Goal: Task Accomplishment & Management: Use online tool/utility

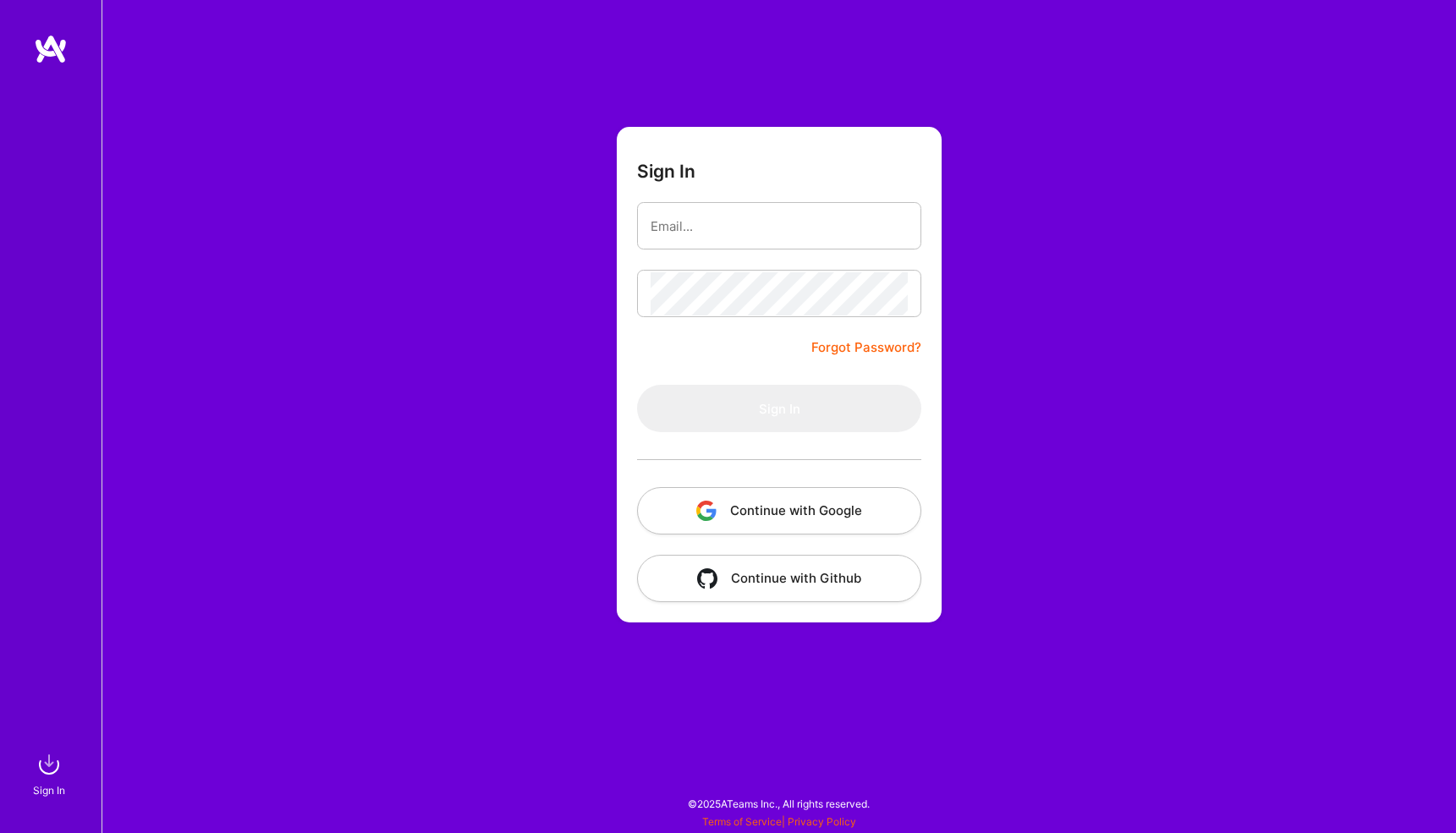
type input "[EMAIL_ADDRESS][DOMAIN_NAME]"
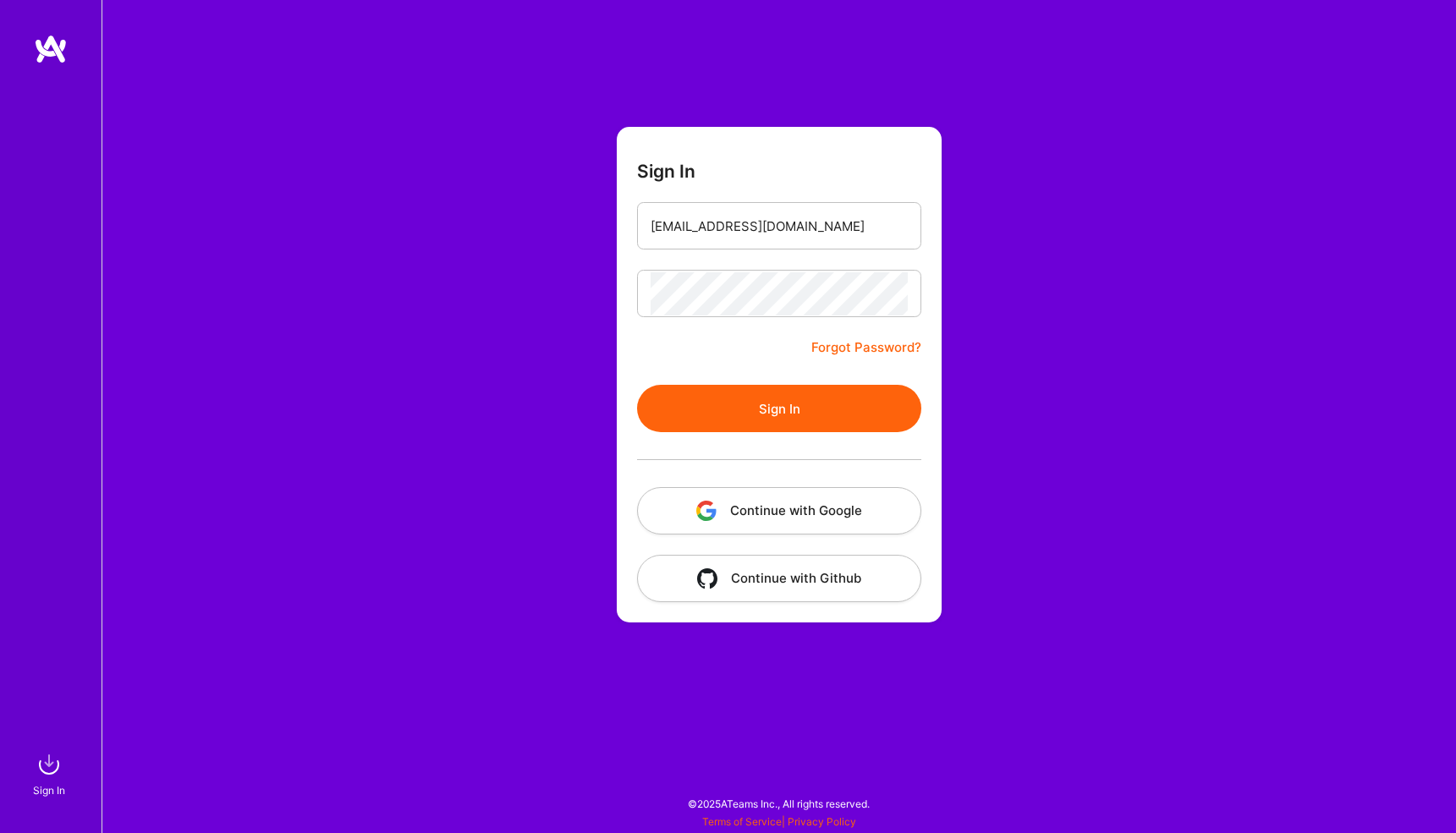
click at [792, 414] on button "Sign In" at bounding box center [779, 408] width 285 height 47
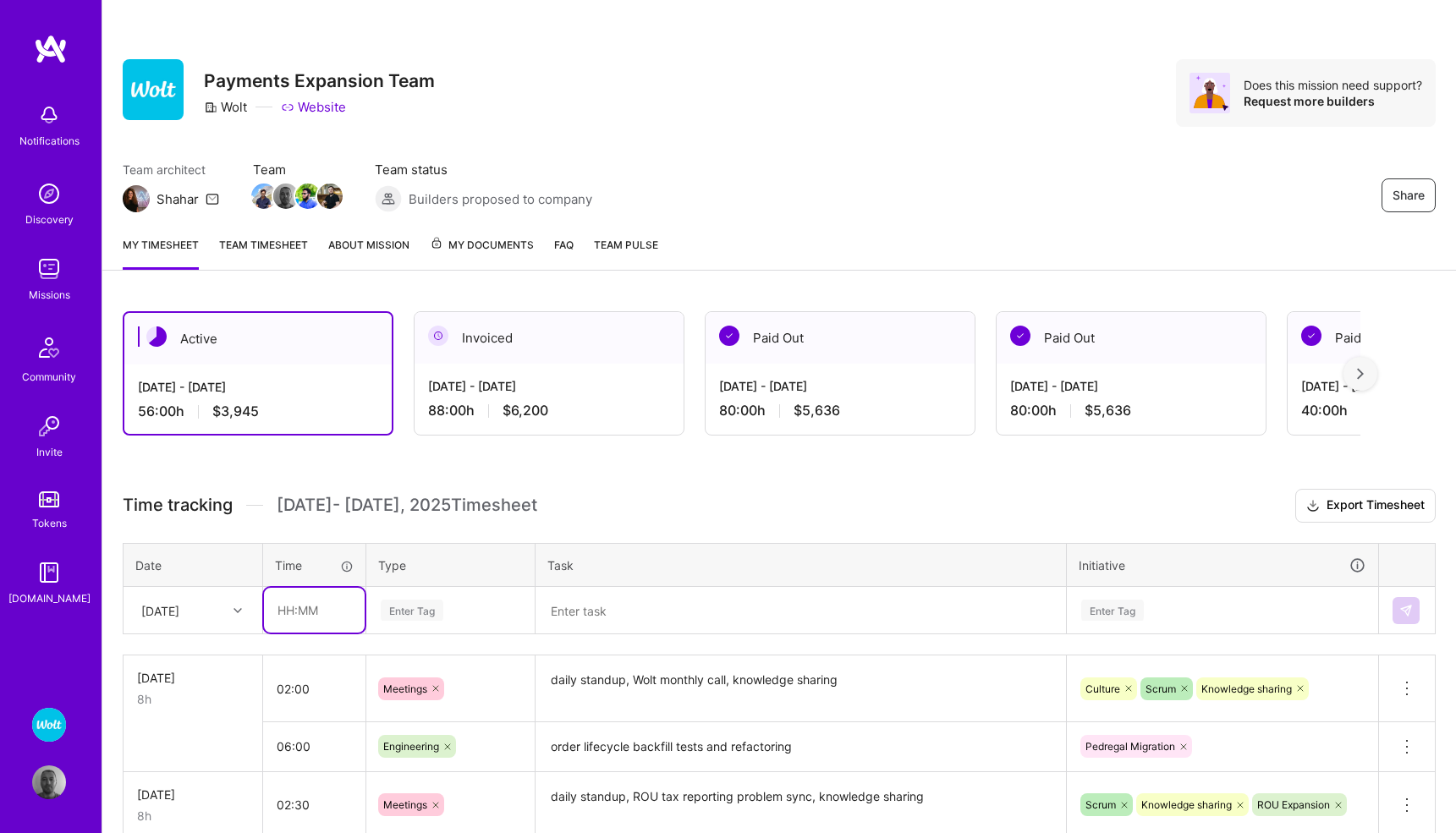
click at [324, 608] on input "text" at bounding box center [314, 610] width 100 height 45
type input "01:00"
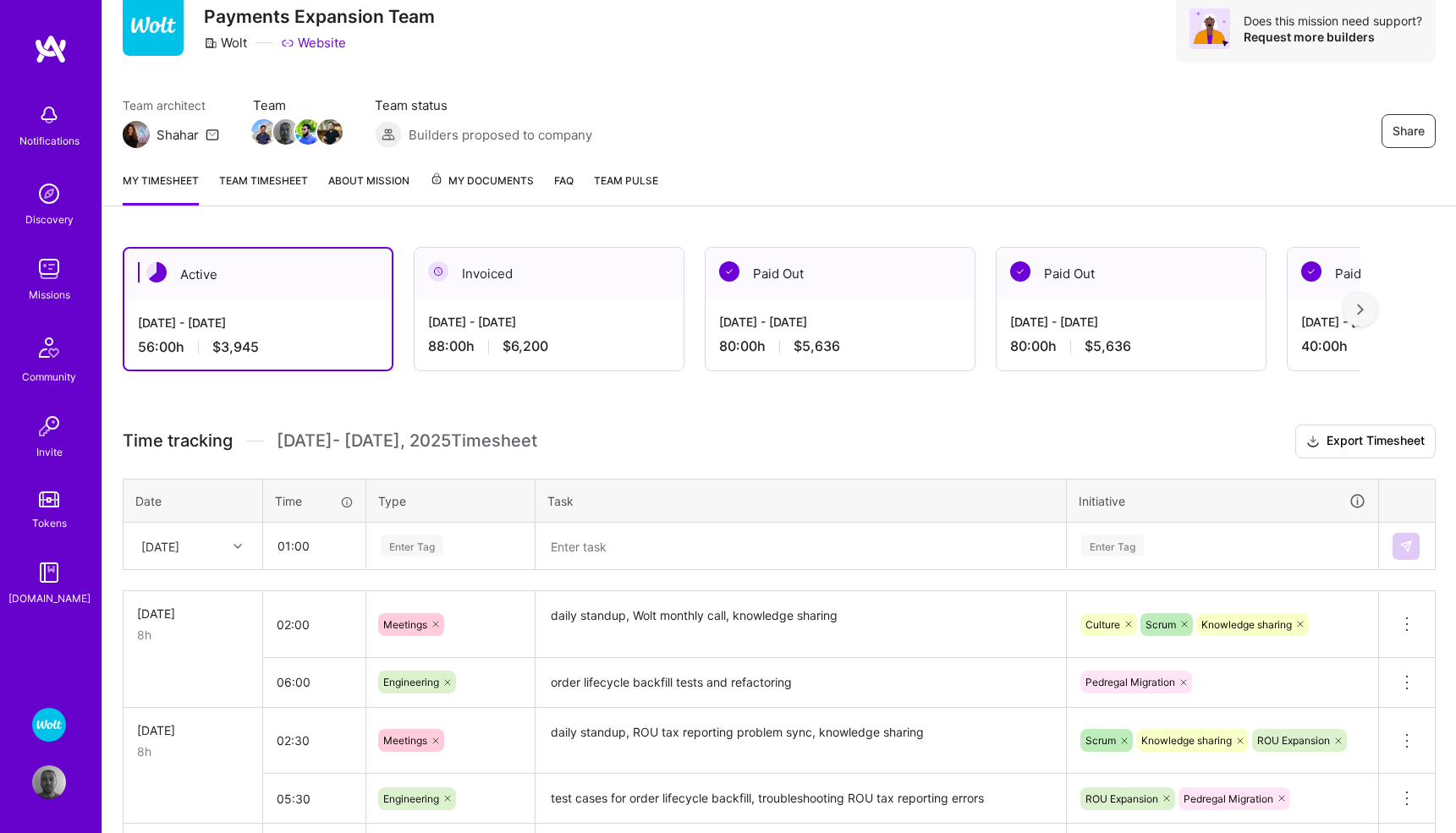
click at [406, 568] on div "Enter Tag" at bounding box center [450, 546] width 166 height 44
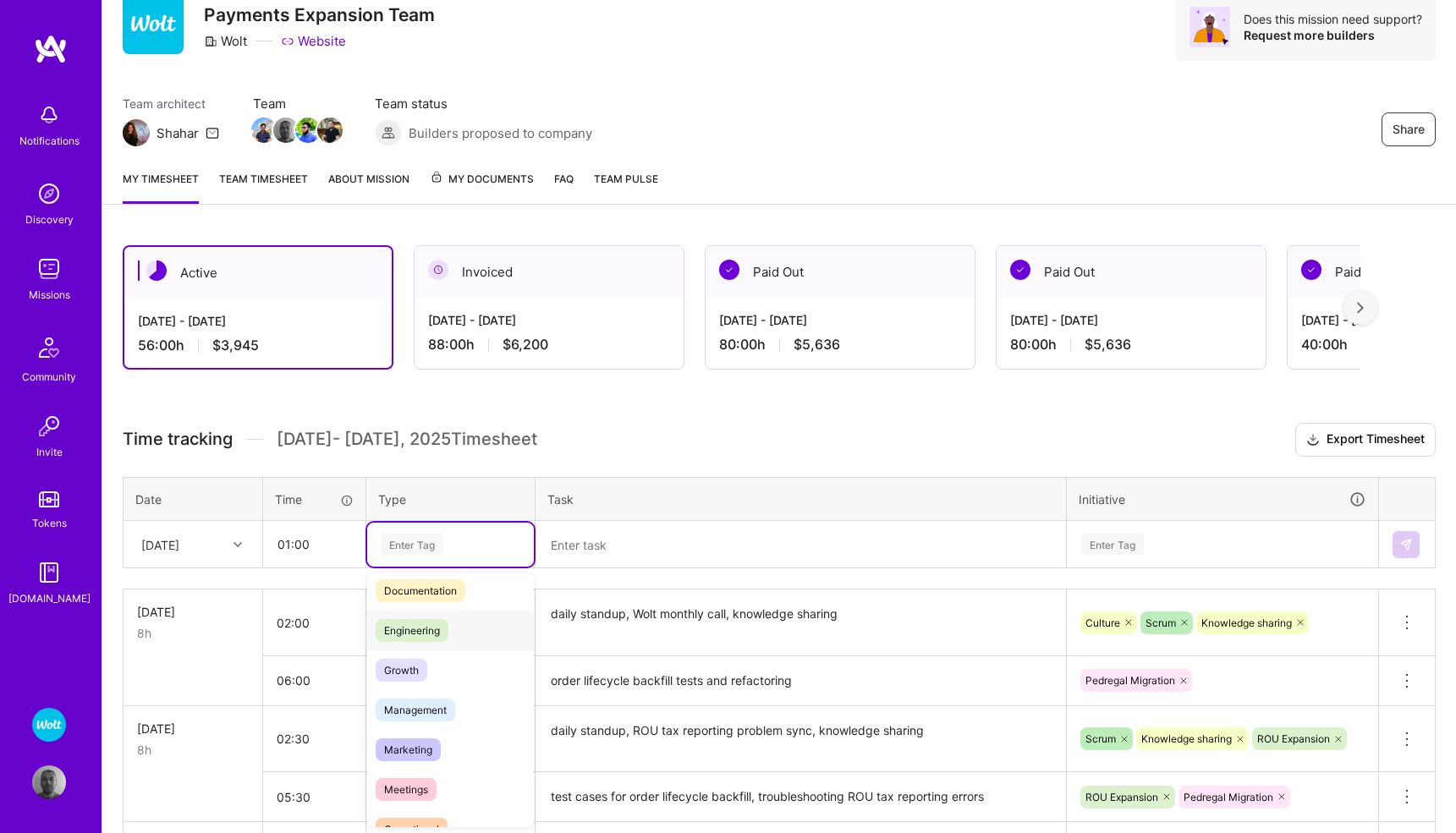
scroll to position [106, 0]
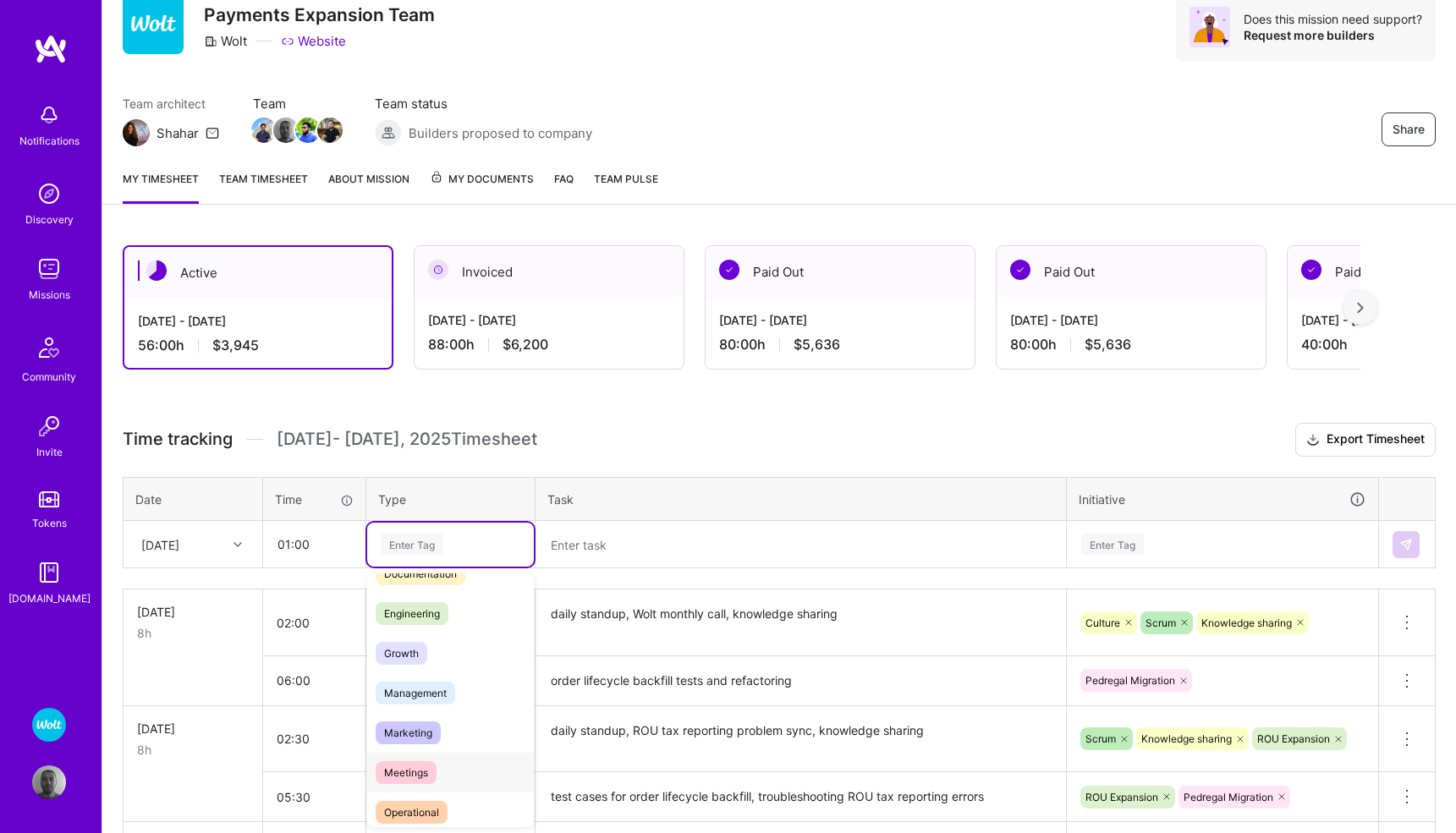
click at [408, 768] on span "Meetings" at bounding box center [406, 773] width 61 height 23
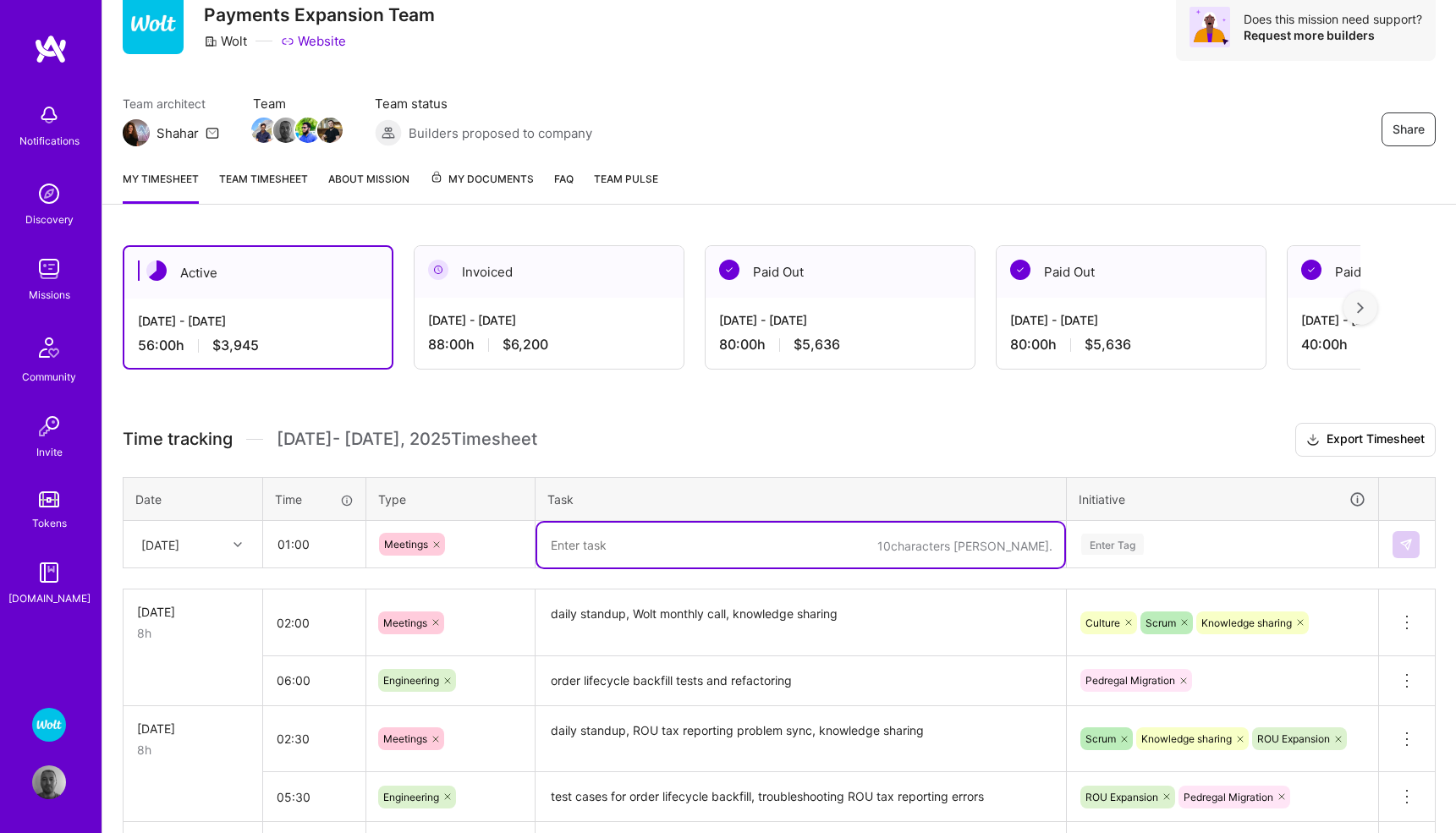
click at [589, 545] on textarea at bounding box center [800, 545] width 527 height 45
type textarea "daily standup, wolt roadmap presentation"
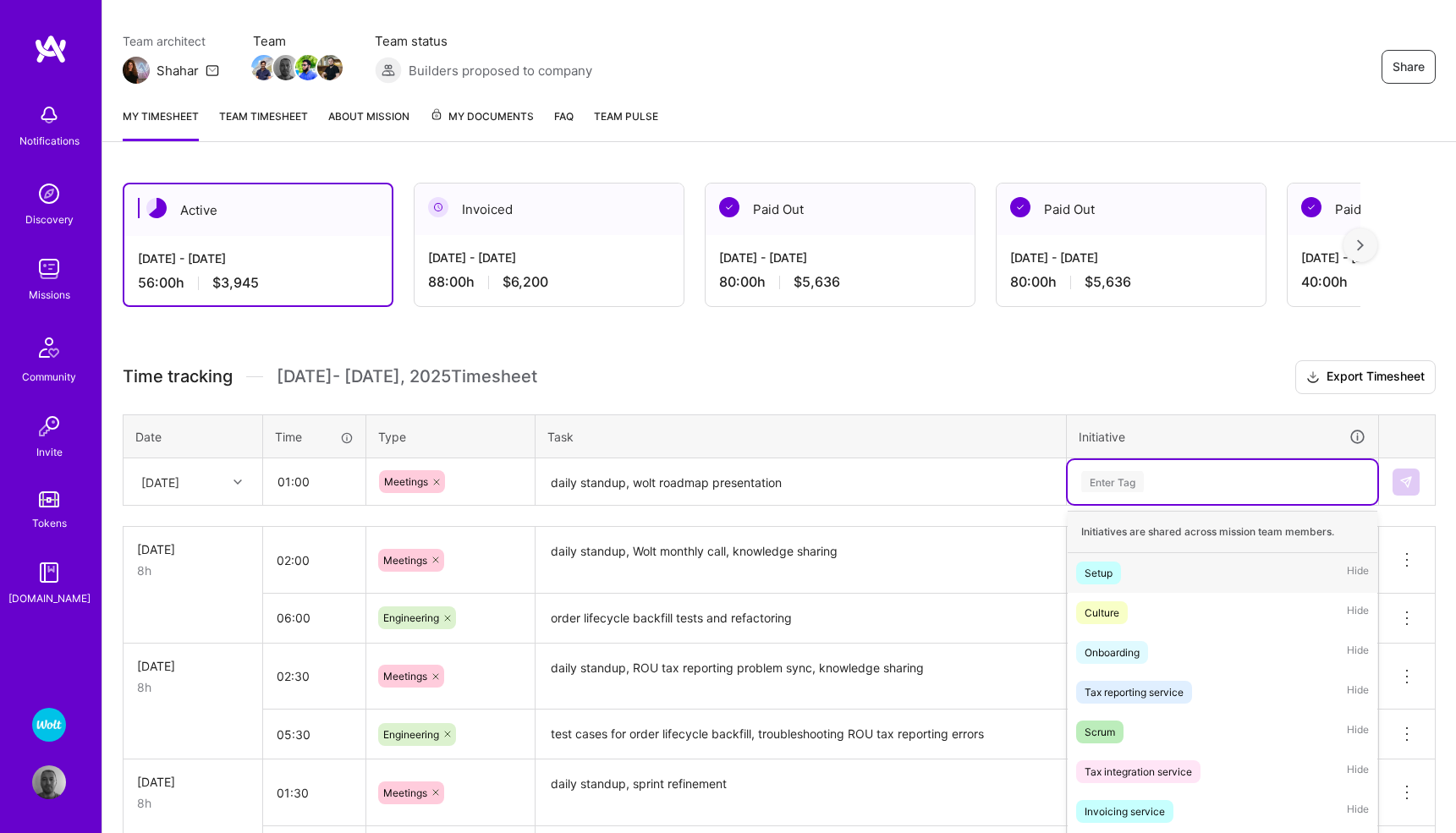
click at [1105, 504] on div "option Setup focused, 1 of 58. 58 results available. Use Up and Down to choose …" at bounding box center [1222, 481] width 310 height 44
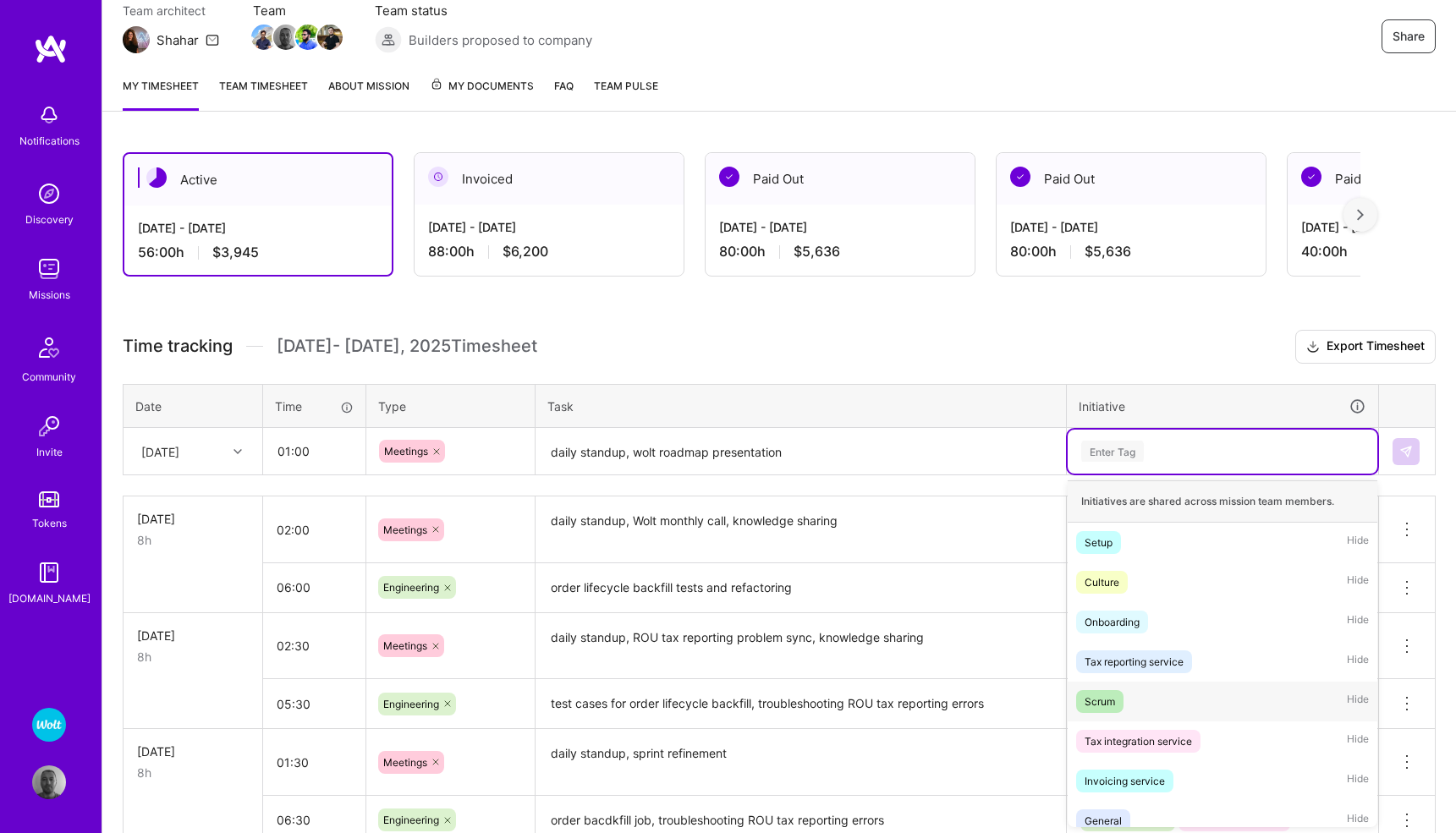
click at [1097, 698] on div "Scrum" at bounding box center [1100, 701] width 30 height 18
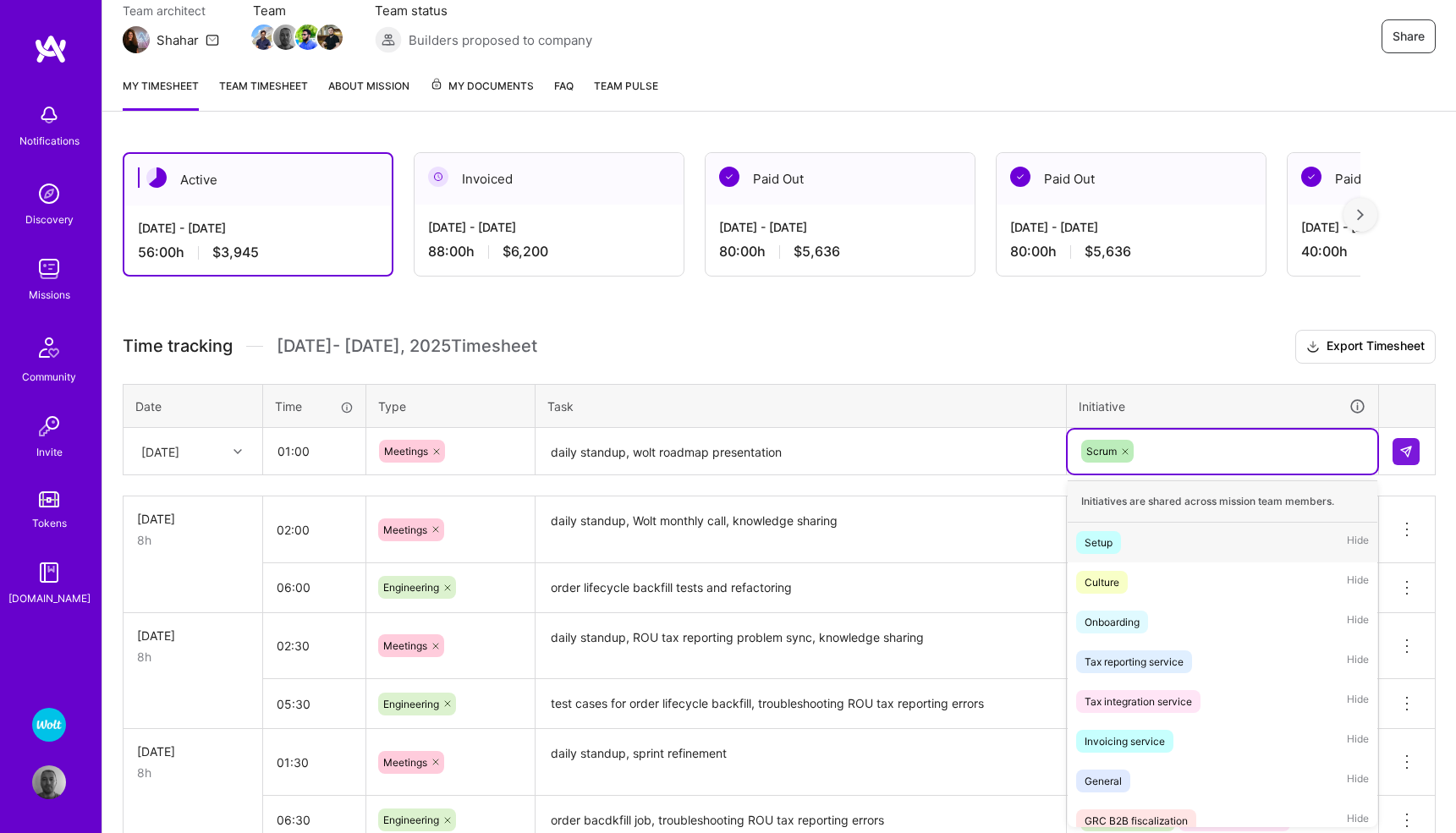
click at [1162, 453] on div "Scrum" at bounding box center [1222, 451] width 285 height 26
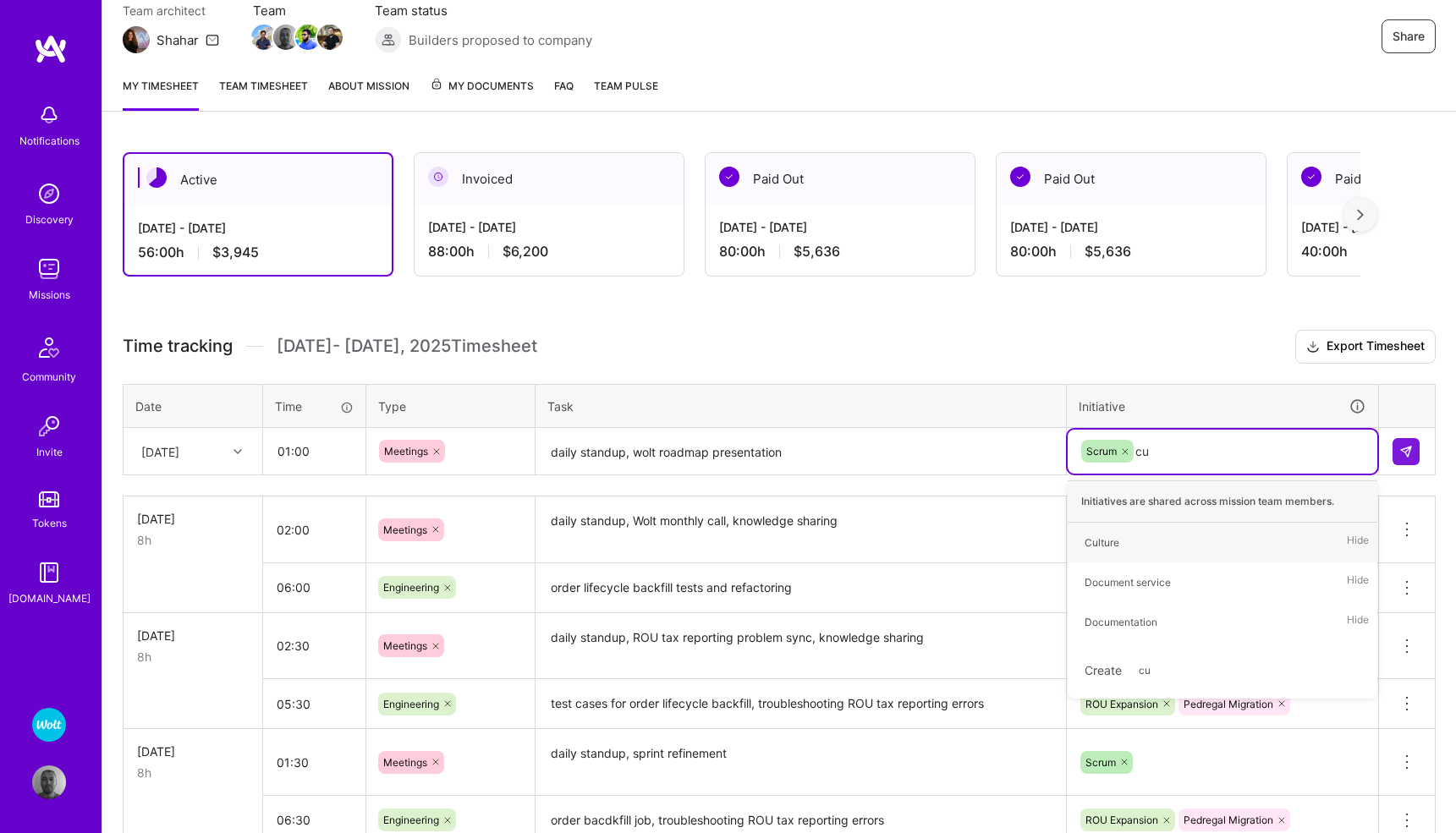
type input "cul"
click at [1112, 538] on div "Culture" at bounding box center [1102, 542] width 35 height 18
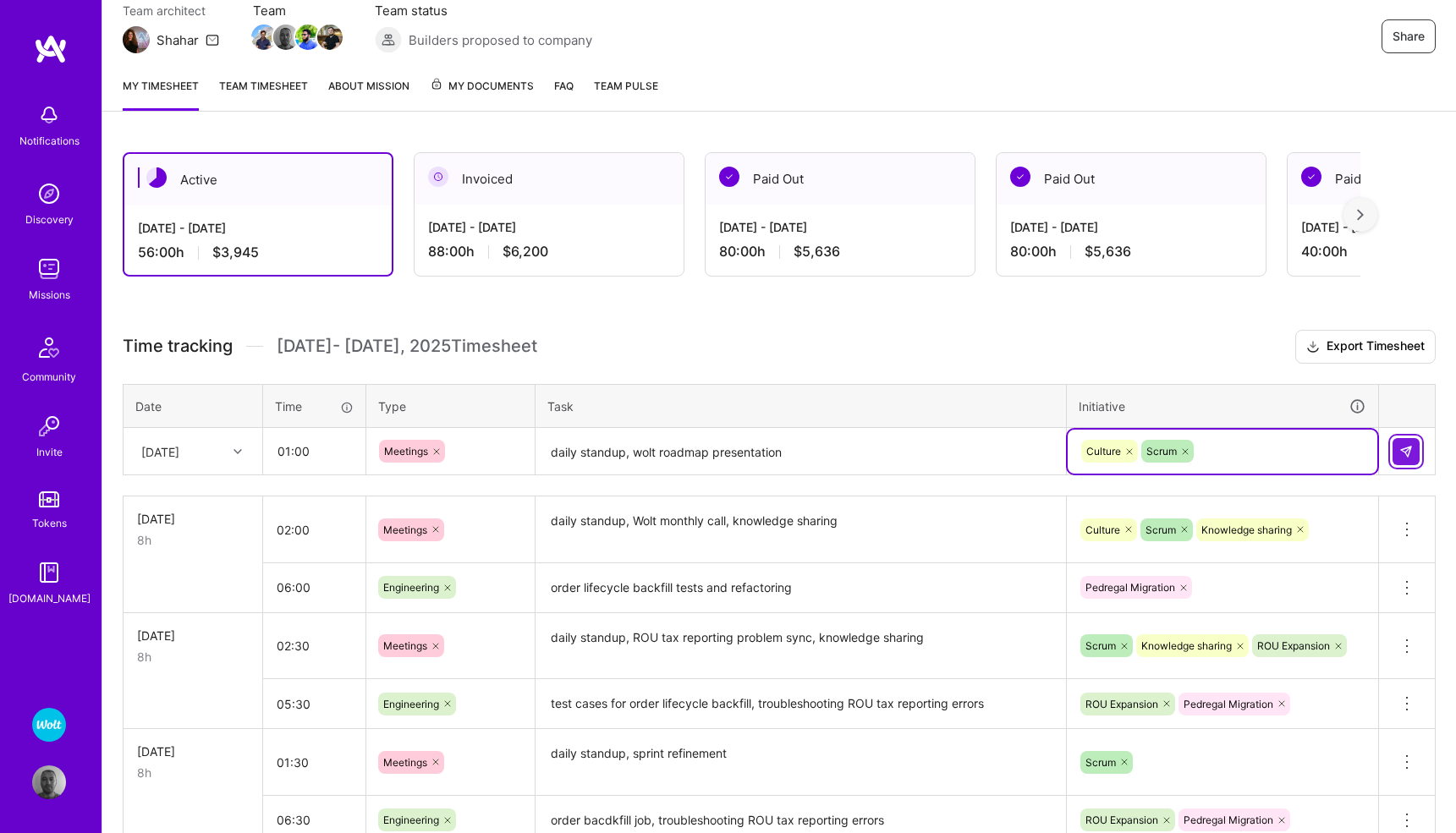
click at [1407, 451] on img at bounding box center [1405, 451] width 13 height 13
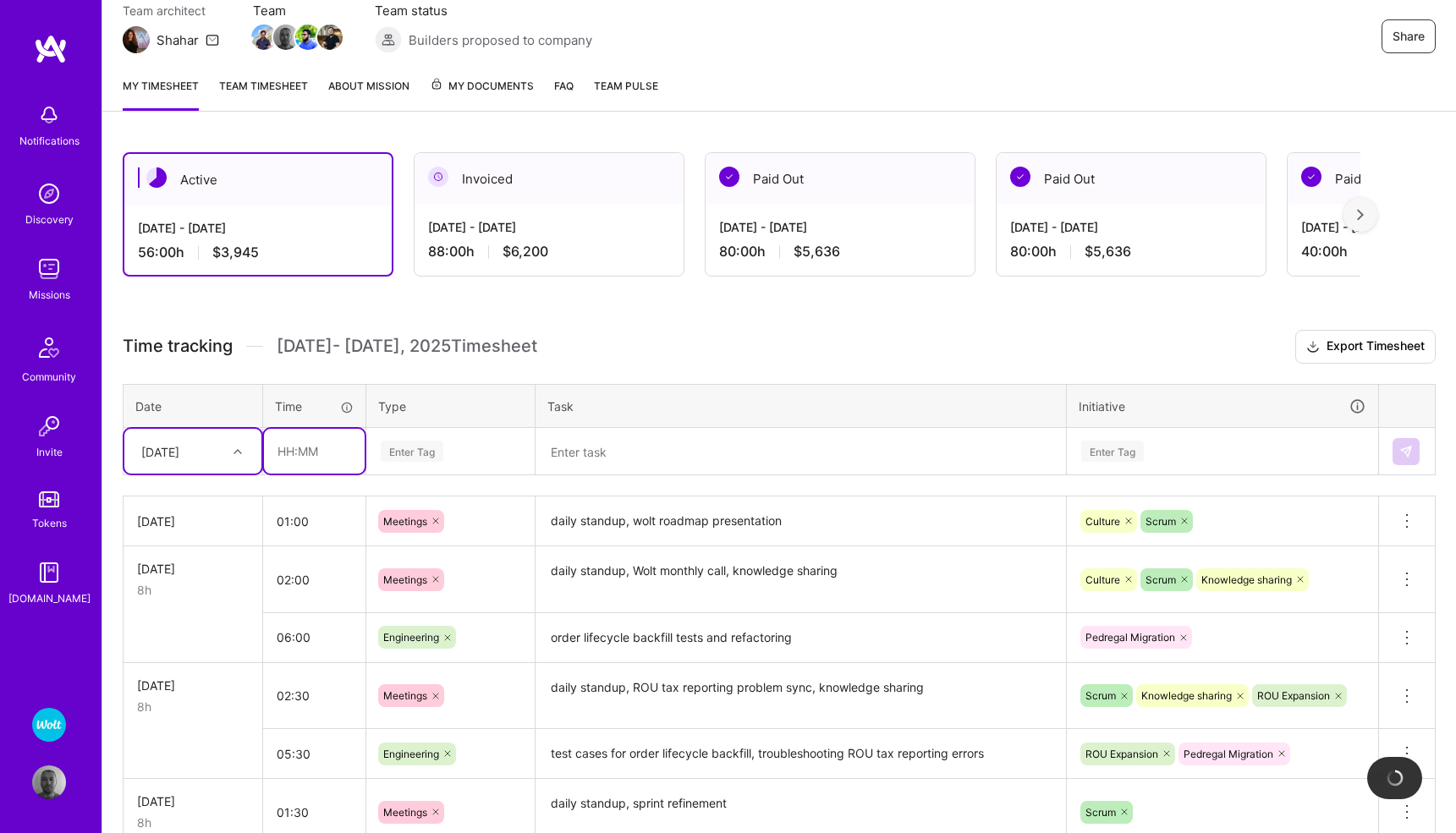
click at [317, 455] on input "text" at bounding box center [314, 451] width 100 height 45
type input "07:00"
click at [424, 446] on div "Enter Tag" at bounding box center [412, 451] width 63 height 26
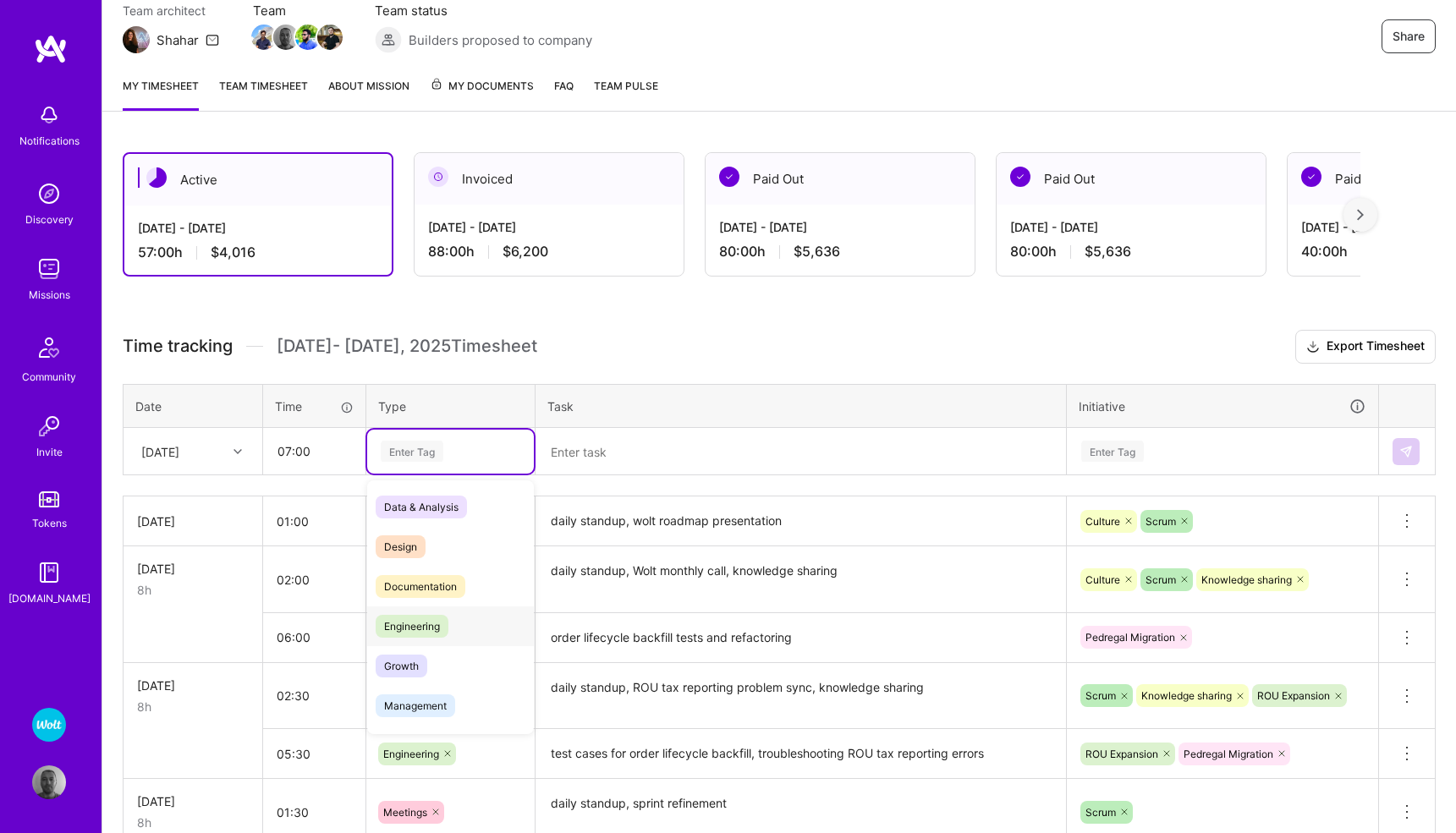
click at [425, 620] on span "Engineering" at bounding box center [412, 626] width 72 height 23
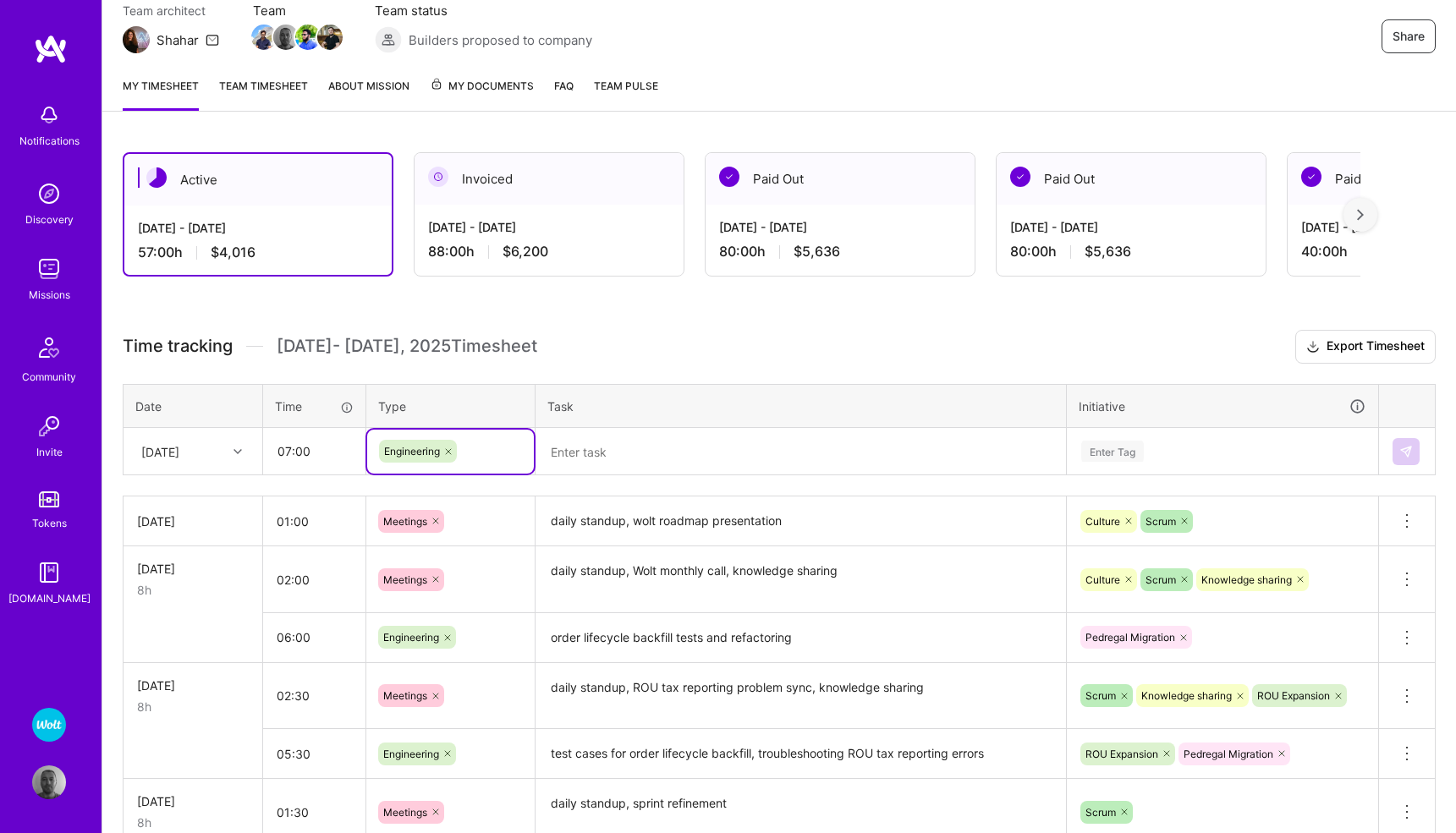
click at [594, 454] on textarea at bounding box center [800, 452] width 527 height 45
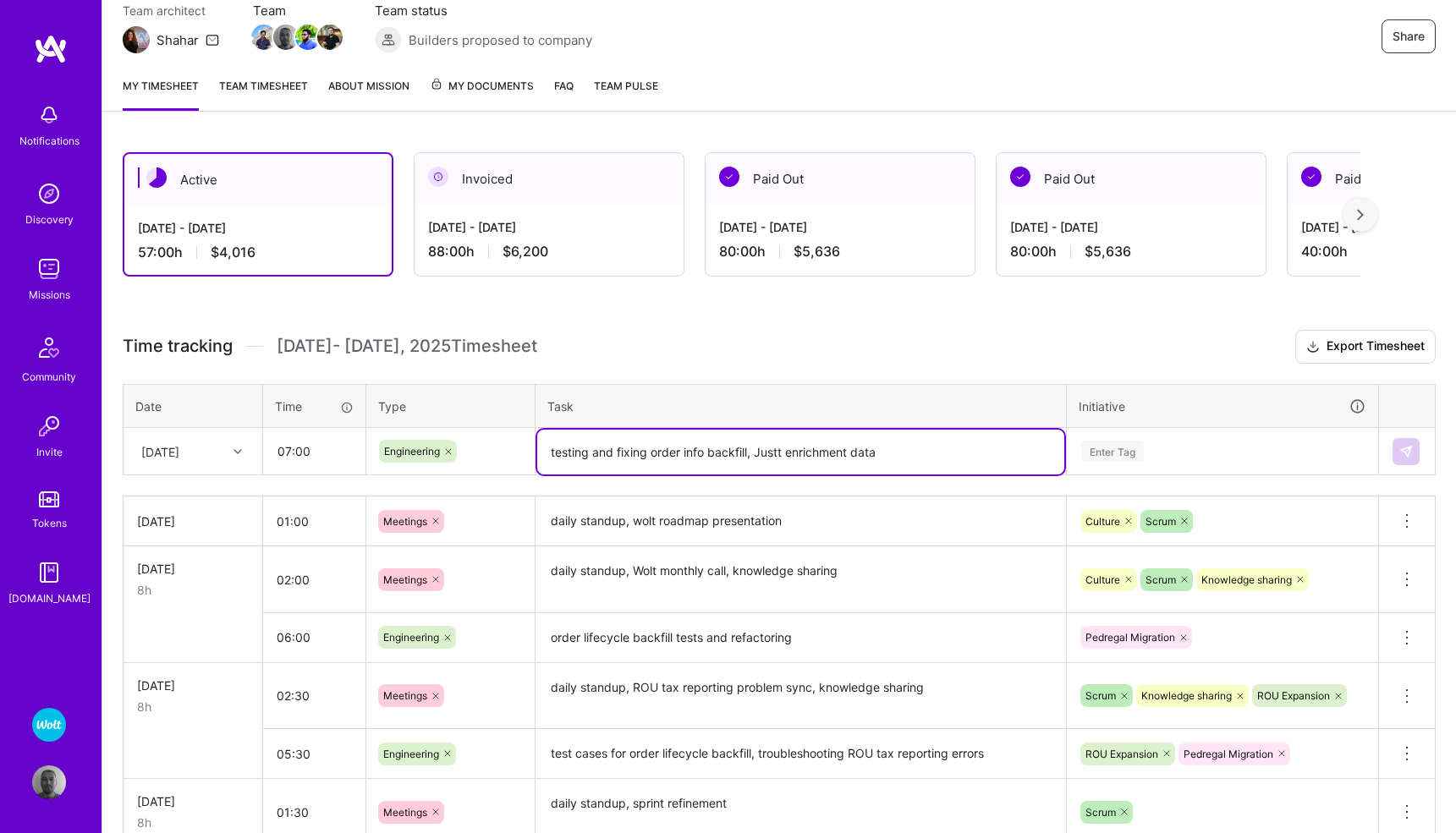
type textarea "testing and fixing order info backfill, Justt enrichment data"
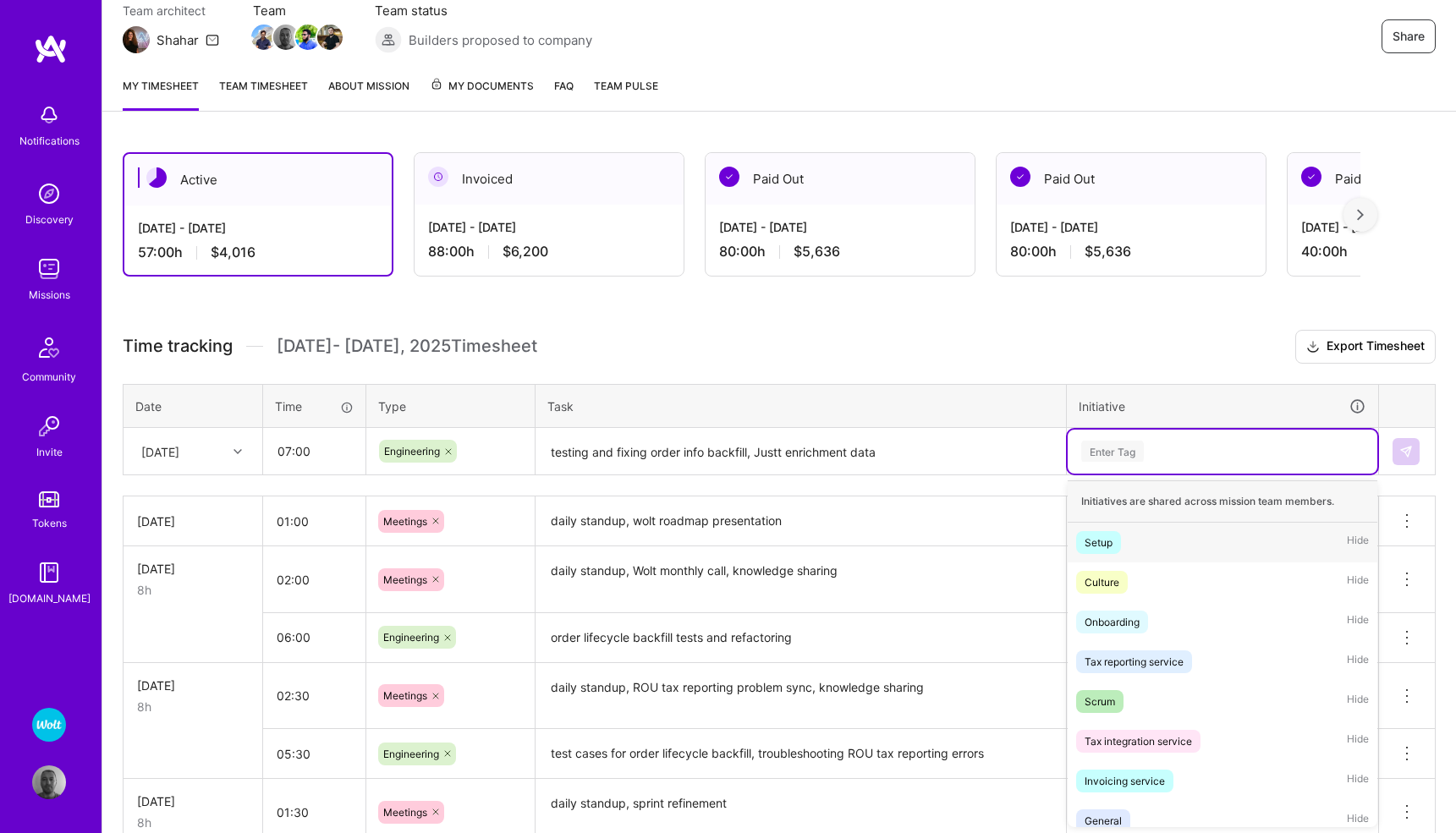
click at [1111, 451] on div "Enter Tag" at bounding box center [1112, 451] width 63 height 26
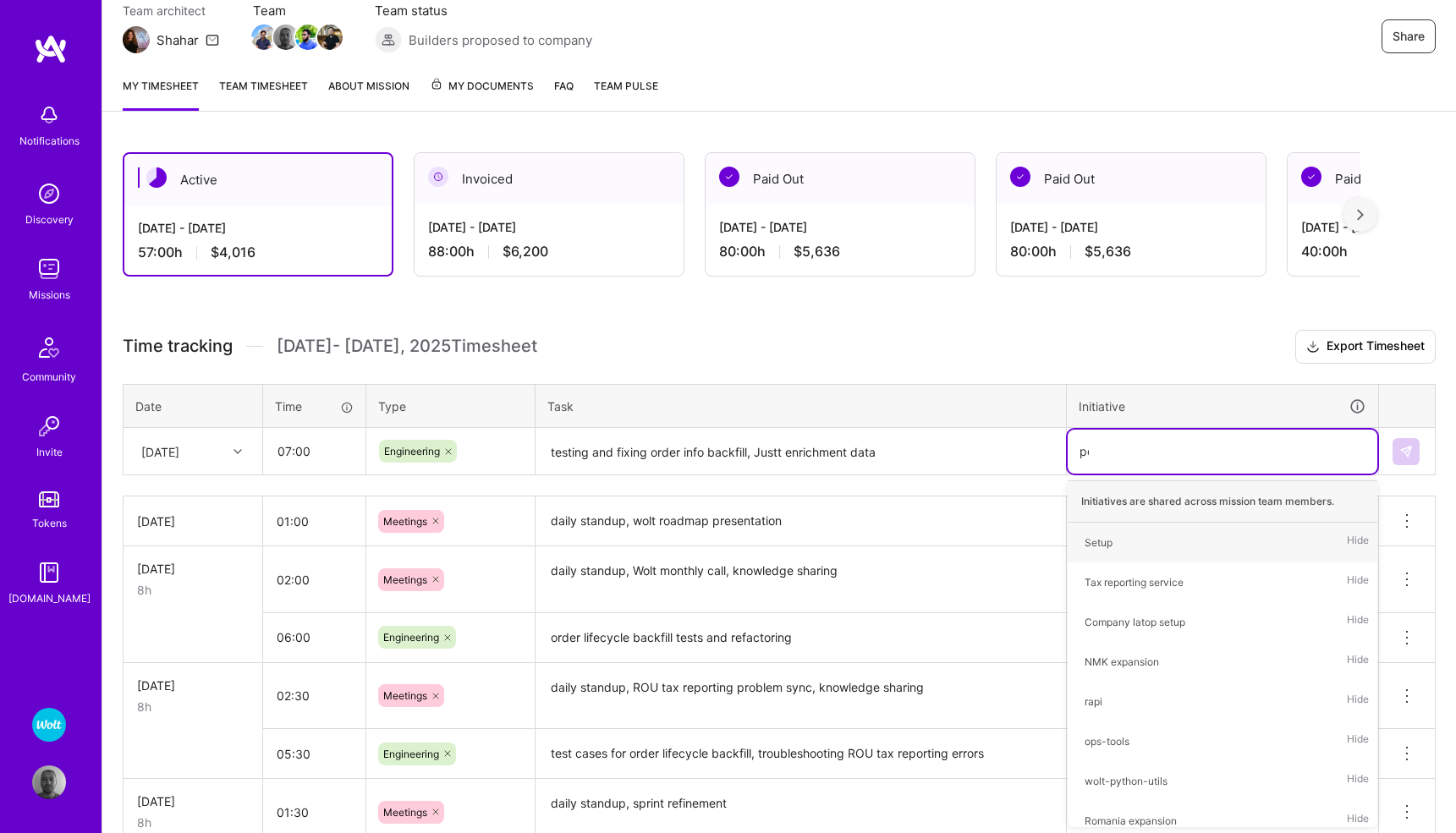
type input "ped"
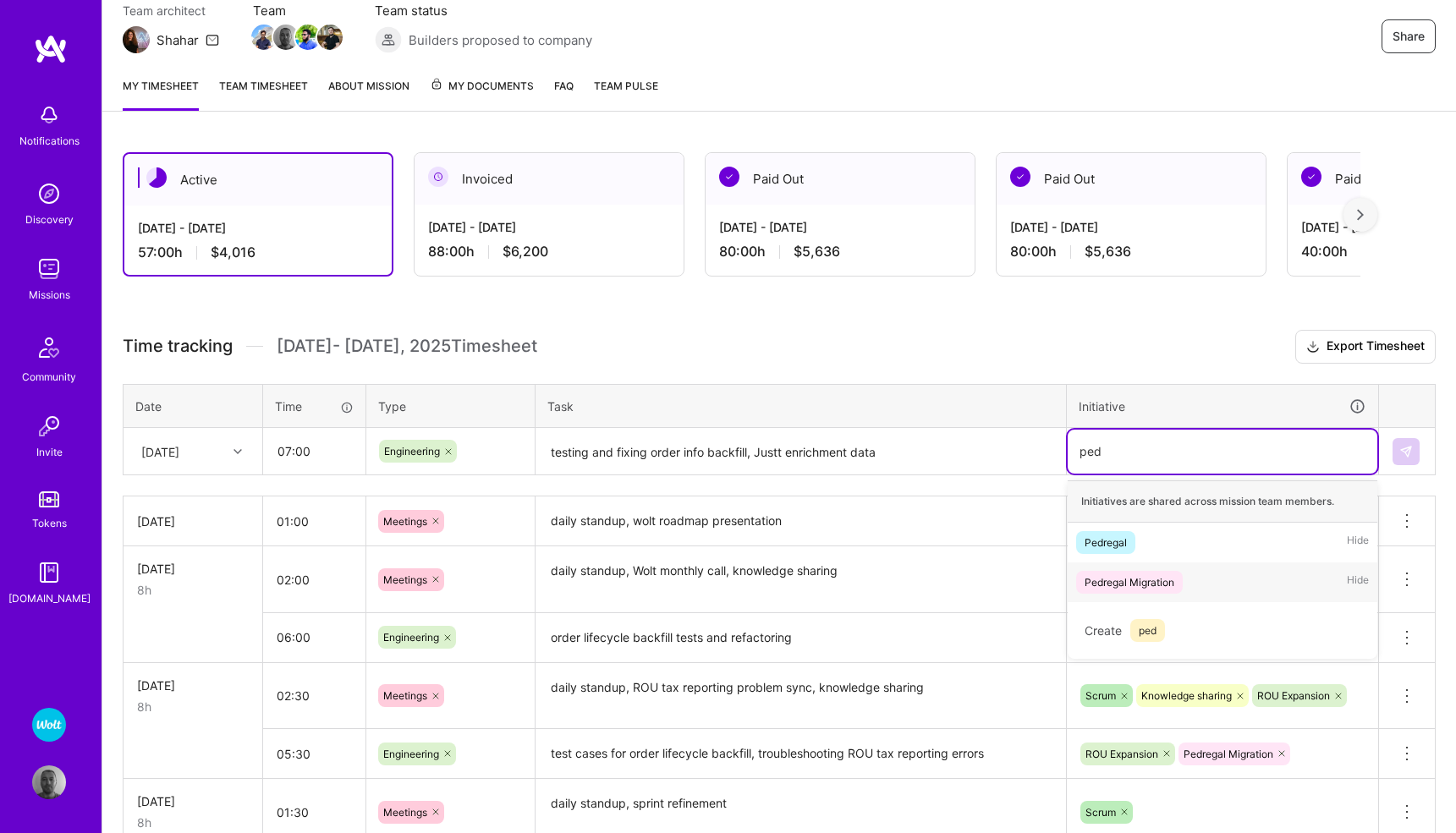
click at [1144, 578] on div "Pedregal Migration" at bounding box center [1129, 582] width 89 height 18
type input "justt"
click at [1147, 545] on div "Justt integration" at bounding box center [1123, 542] width 77 height 18
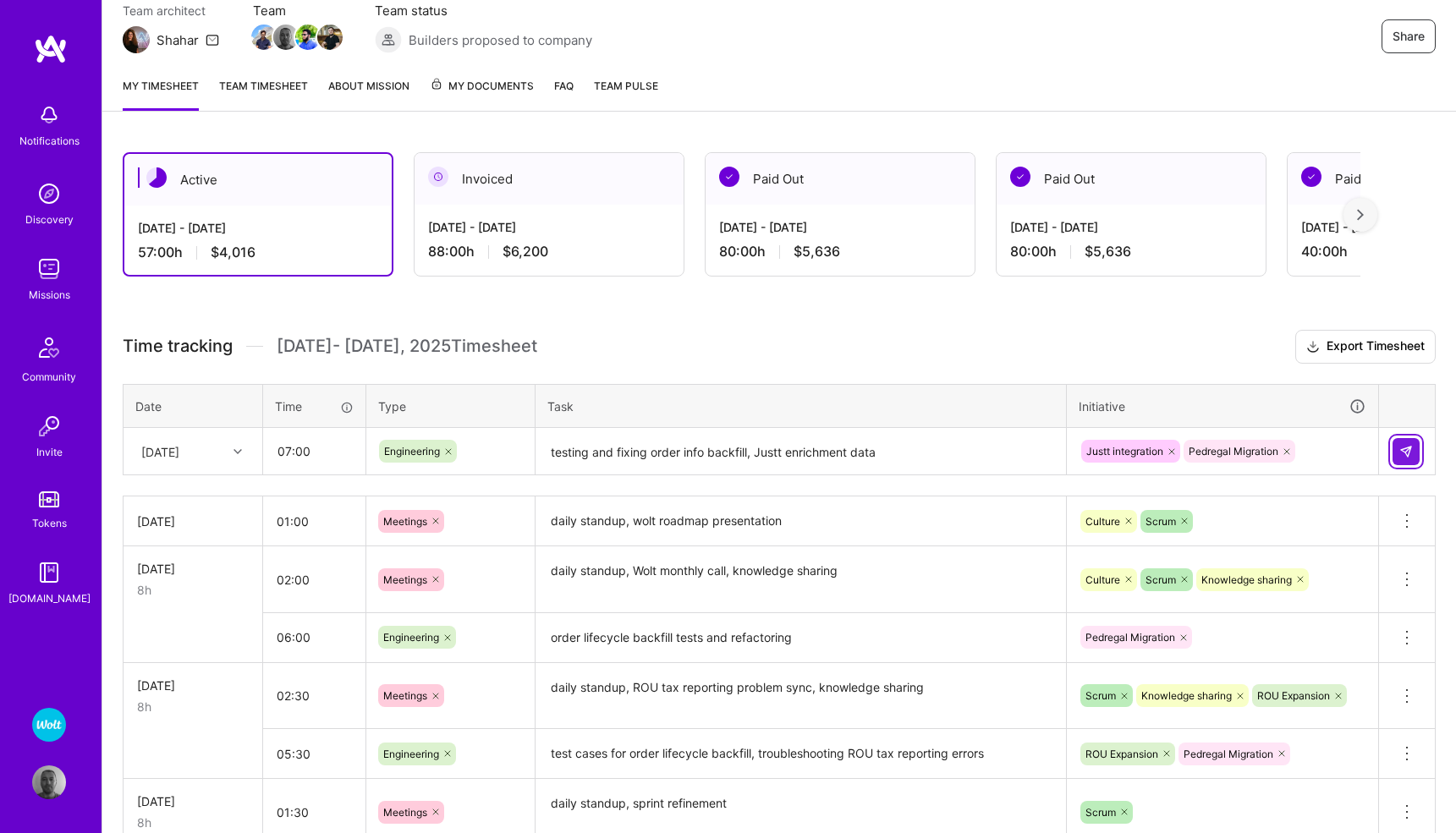
click at [1408, 452] on img at bounding box center [1405, 451] width 13 height 13
